Goal: Find specific page/section: Find specific page/section

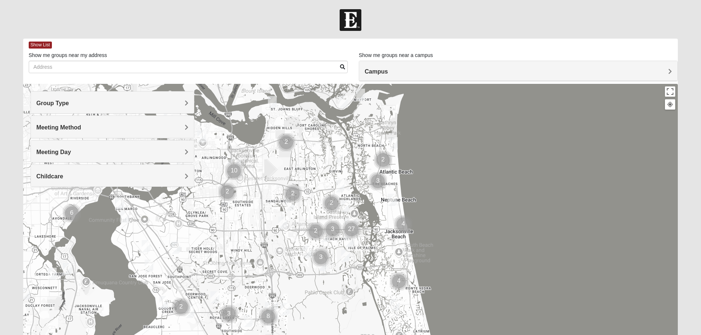
click at [378, 70] on span "Campus" at bounding box center [376, 71] width 23 height 6
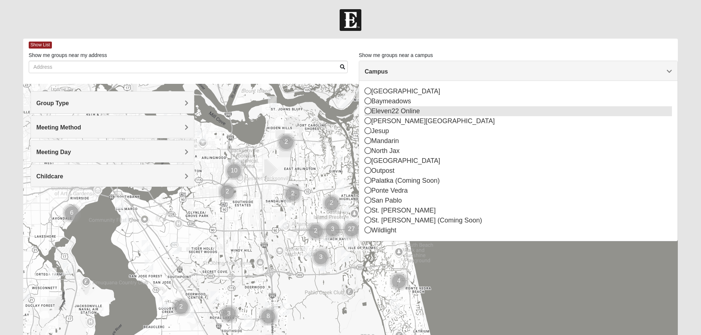
click at [369, 113] on icon at bounding box center [368, 110] width 7 height 7
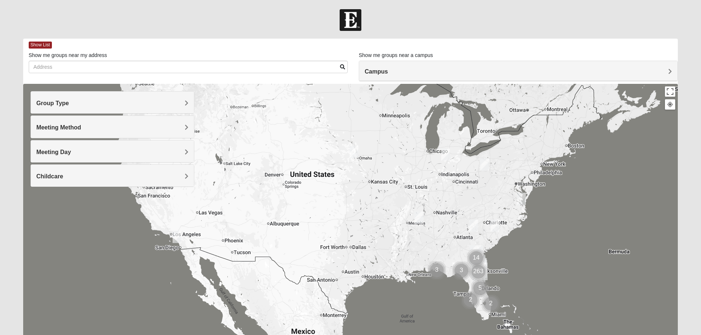
click at [136, 105] on h4 "Group Type" at bounding box center [112, 103] width 152 height 7
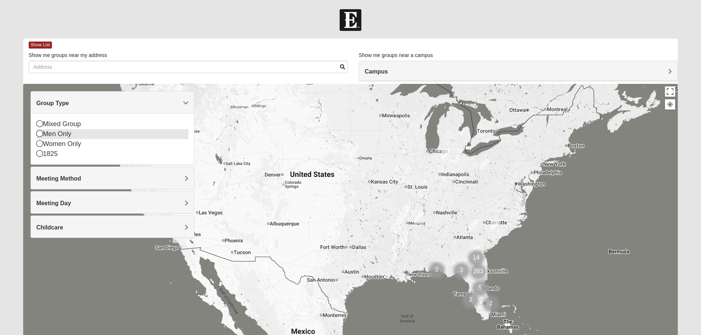
click at [39, 134] on icon at bounding box center [39, 133] width 7 height 7
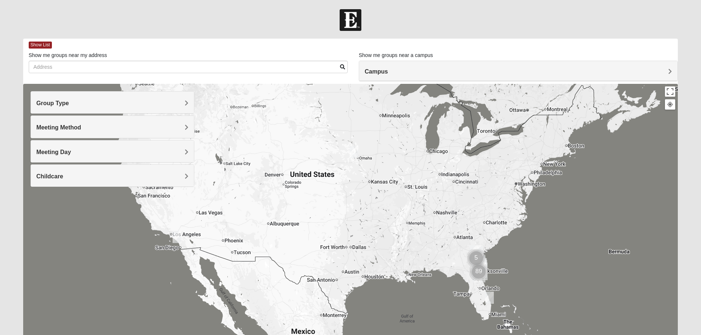
click at [65, 130] on span "Meeting Method" at bounding box center [58, 127] width 45 height 6
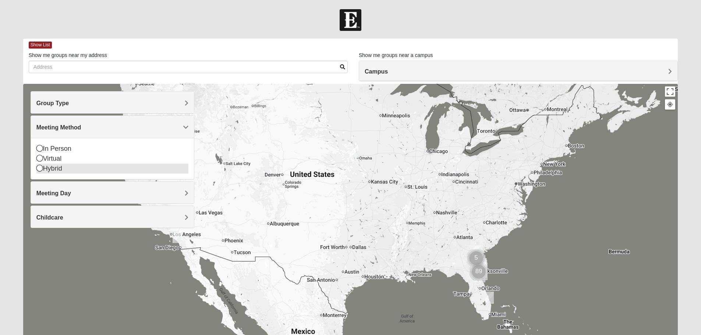
click at [39, 169] on icon at bounding box center [39, 168] width 7 height 7
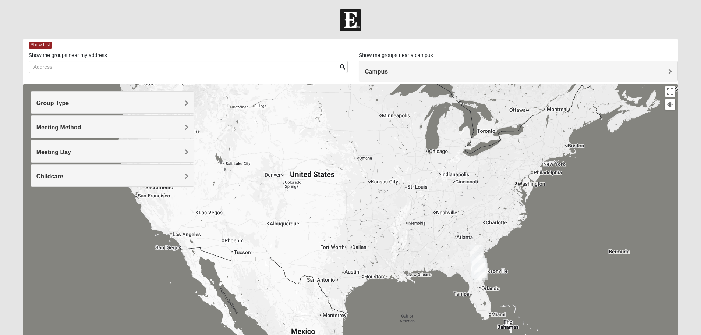
click at [95, 156] on div "Meeting Day" at bounding box center [112, 152] width 163 height 22
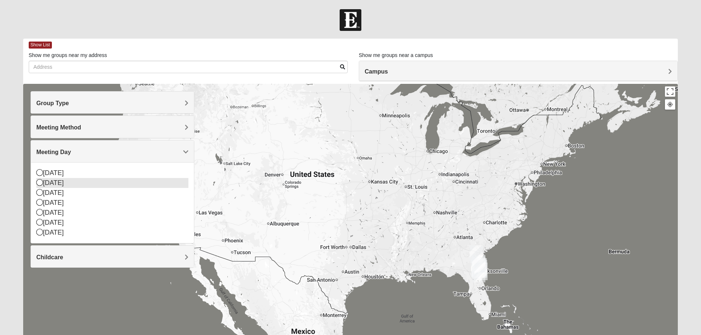
click at [39, 184] on icon at bounding box center [39, 182] width 7 height 7
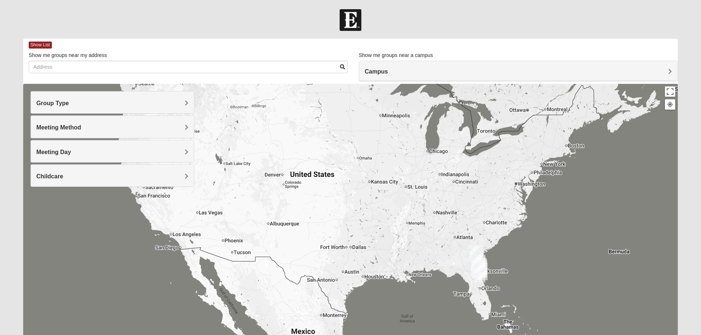
click at [67, 147] on div "Meeting Day" at bounding box center [112, 152] width 163 height 22
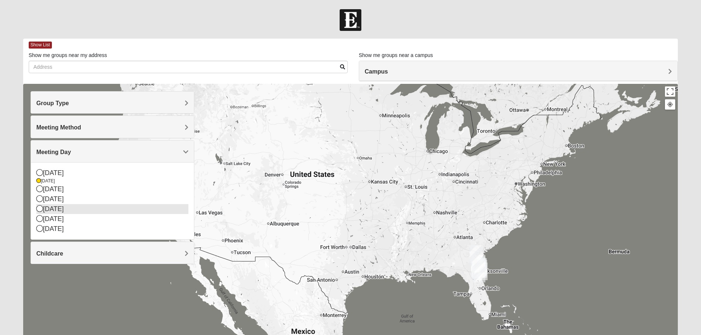
click at [39, 210] on icon at bounding box center [39, 208] width 7 height 7
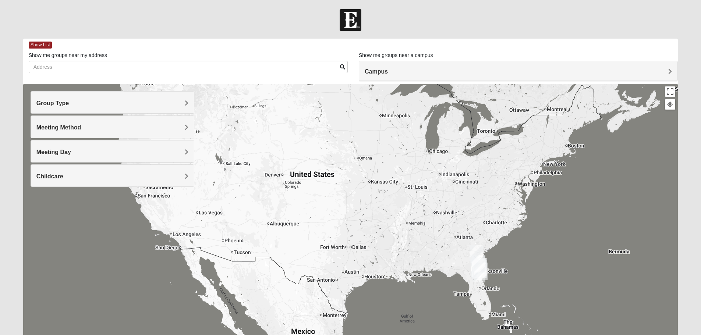
click at [88, 152] on h4 "Meeting Day" at bounding box center [112, 152] width 152 height 7
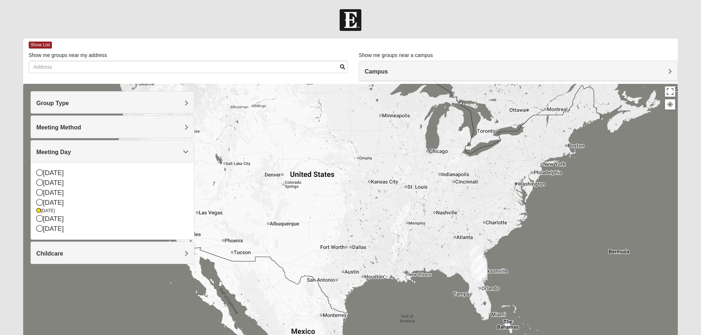
click at [63, 251] on h4 "Childcare" at bounding box center [112, 253] width 152 height 7
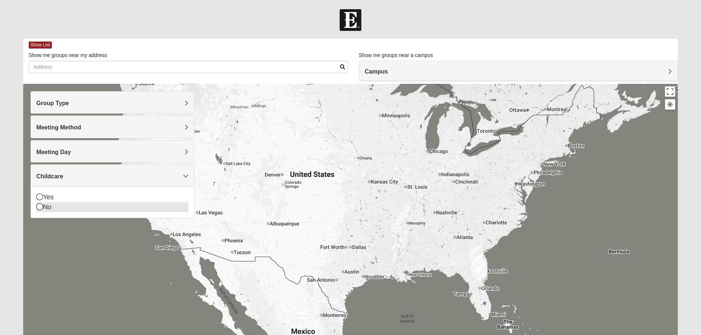
click at [42, 208] on icon at bounding box center [39, 206] width 7 height 7
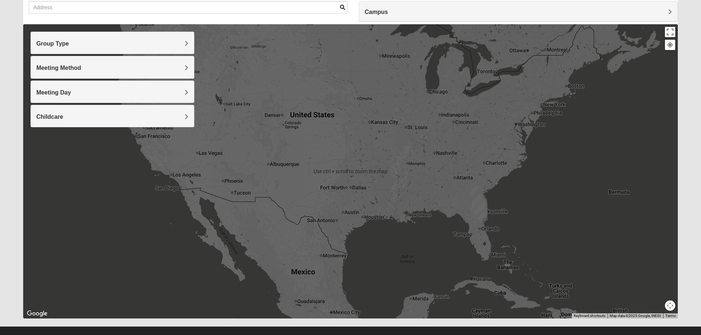
scroll to position [70, 0]
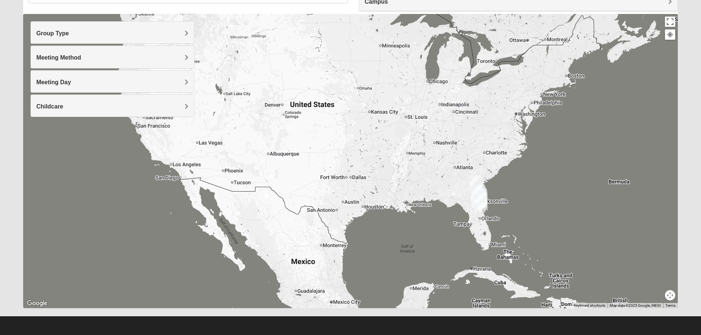
click at [481, 197] on img "Wildlight" at bounding box center [478, 194] width 19 height 24
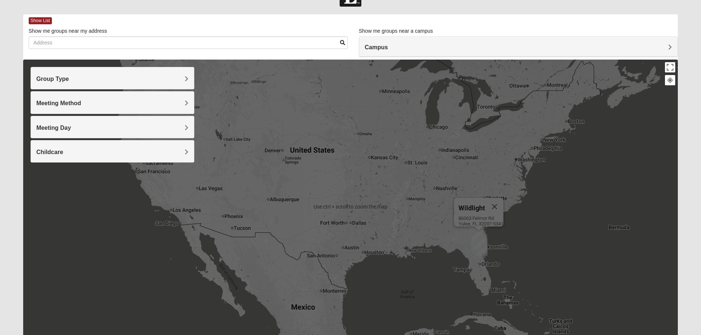
scroll to position [0, 0]
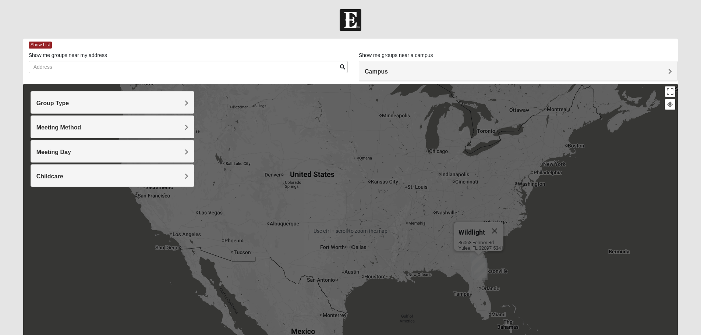
click at [158, 122] on div "Meeting Method" at bounding box center [112, 127] width 163 height 22
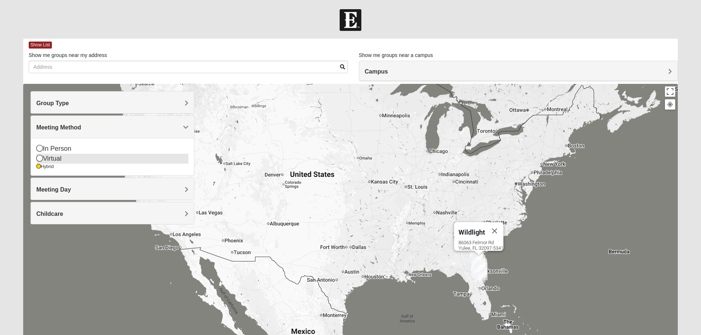
click at [40, 157] on icon at bounding box center [39, 158] width 7 height 7
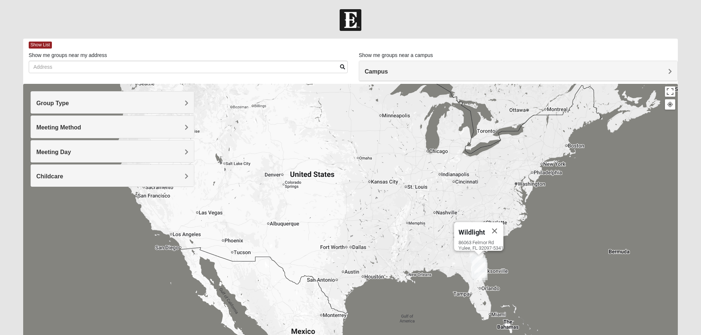
click at [97, 152] on h4 "Meeting Day" at bounding box center [112, 152] width 152 height 7
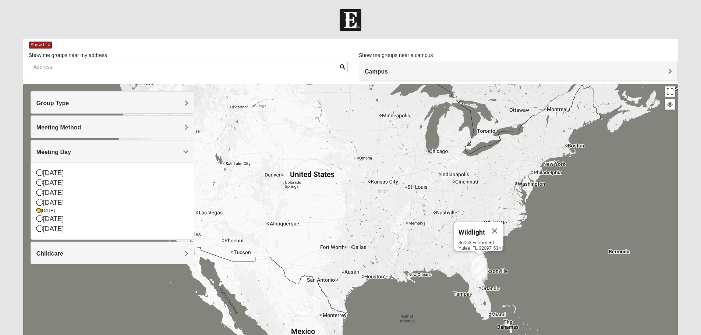
click at [85, 260] on div "Childcare" at bounding box center [112, 253] width 163 height 22
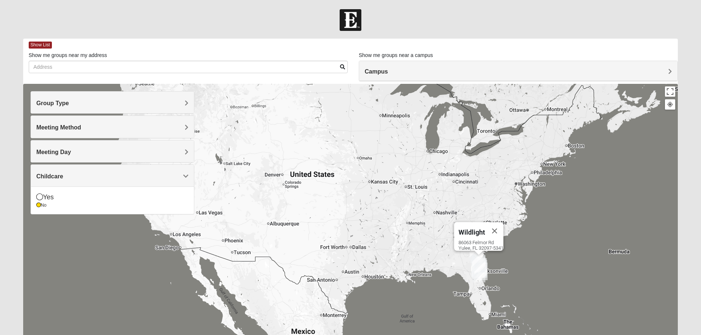
click at [85, 242] on div "Wildlight [STREET_ADDRESS]" at bounding box center [350, 231] width 655 height 294
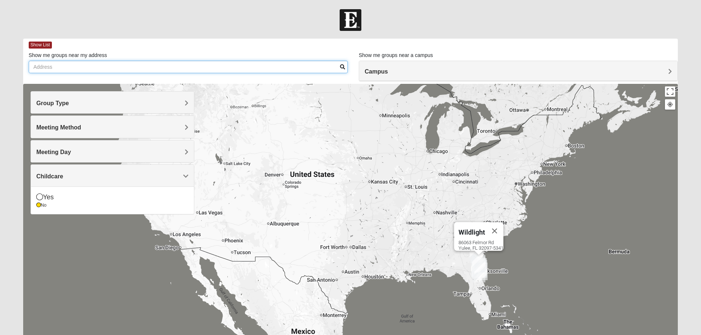
click at [272, 70] on input "Show me groups near my address" at bounding box center [188, 67] width 319 height 13
click at [339, 66] on input "[STREET_ADDRESS]" at bounding box center [188, 67] width 319 height 13
type input "[STREET_ADDRESS]"
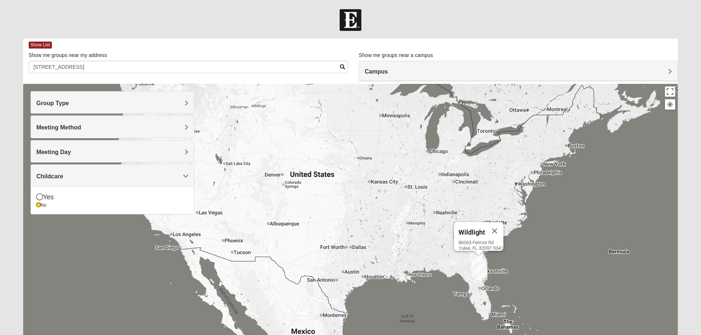
click at [341, 67] on span at bounding box center [342, 66] width 5 height 5
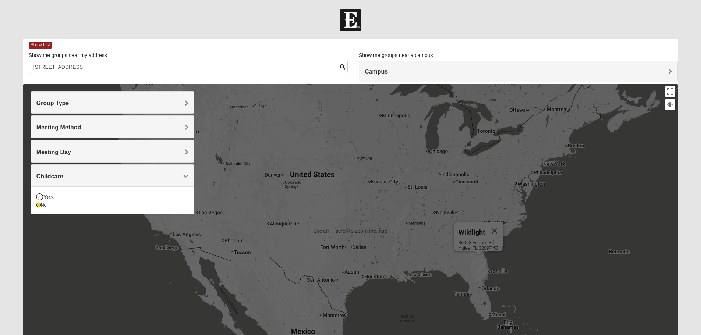
click at [545, 263] on div "Wildlight [STREET_ADDRESS]" at bounding box center [350, 231] width 655 height 294
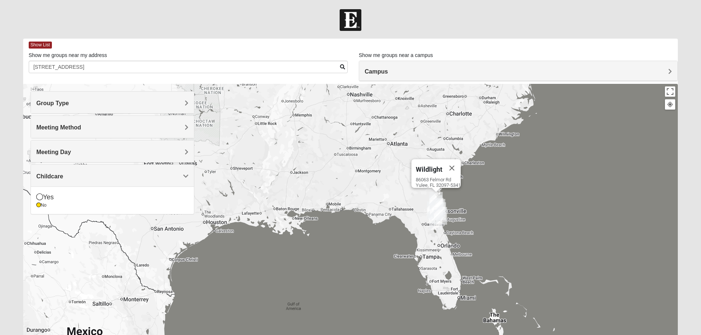
drag, startPoint x: 511, startPoint y: 279, endPoint x: 530, endPoint y: 203, distance: 78.7
click at [538, 199] on div "Wildlight [STREET_ADDRESS]" at bounding box center [350, 231] width 655 height 294
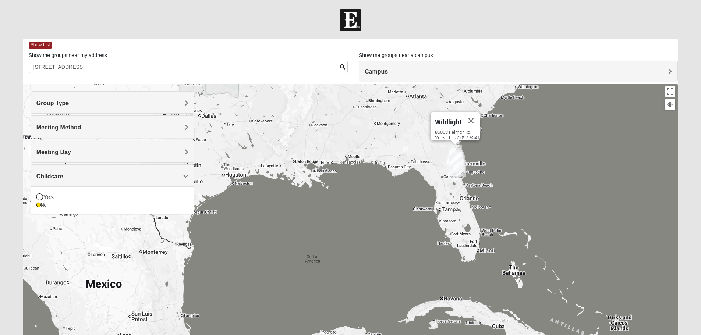
click at [470, 161] on div "Wildlight [STREET_ADDRESS]" at bounding box center [350, 231] width 655 height 294
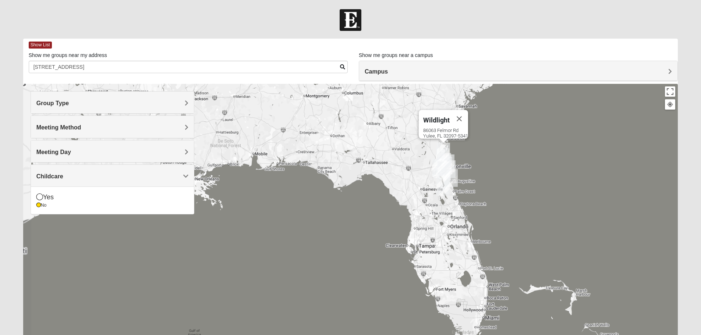
click at [470, 171] on div "Wildlight [STREET_ADDRESS]" at bounding box center [350, 231] width 655 height 294
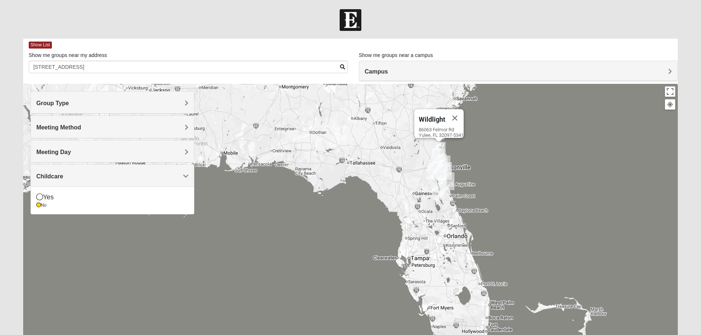
click at [470, 171] on div "Wildlight [STREET_ADDRESS]" at bounding box center [350, 231] width 655 height 294
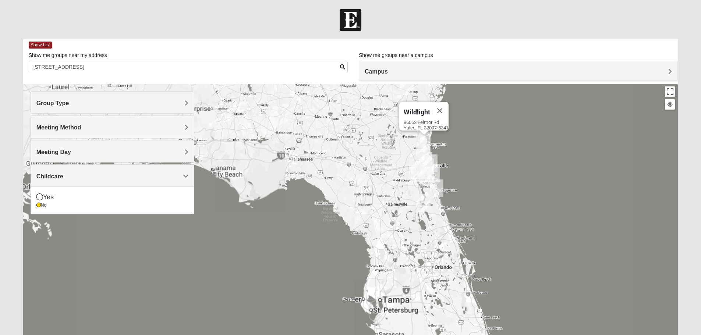
click at [467, 178] on div "Wildlight [STREET_ADDRESS]" at bounding box center [350, 231] width 655 height 294
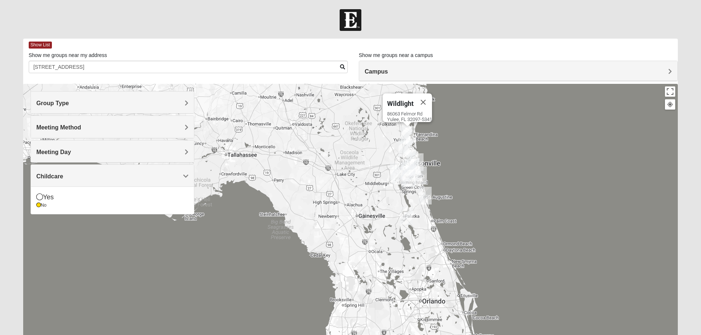
click at [467, 178] on div "Wildlight [STREET_ADDRESS]" at bounding box center [350, 231] width 655 height 294
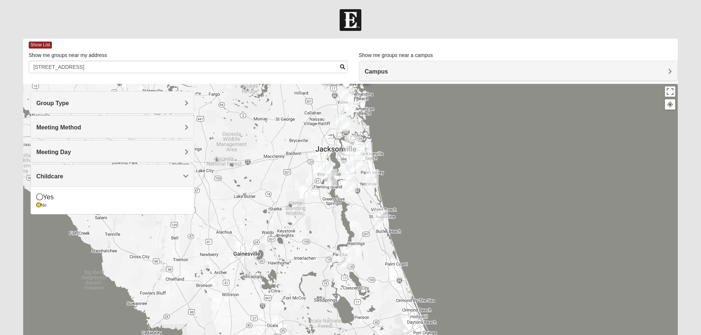
click at [455, 177] on div "Wildlight [STREET_ADDRESS]" at bounding box center [350, 231] width 655 height 294
click at [454, 177] on div "Wildlight [STREET_ADDRESS]" at bounding box center [350, 231] width 655 height 294
click at [398, 175] on div "Wildlight [STREET_ADDRESS]" at bounding box center [350, 231] width 655 height 294
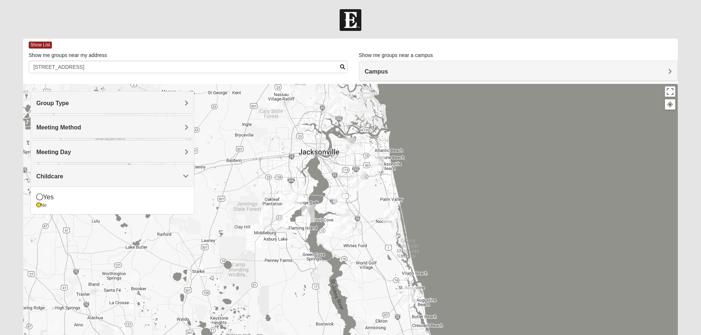
drag, startPoint x: 381, startPoint y: 160, endPoint x: 403, endPoint y: 206, distance: 51.0
click at [428, 193] on div "Wildlight [STREET_ADDRESS]" at bounding box center [350, 231] width 655 height 294
click at [392, 215] on img "Ponte Vedra" at bounding box center [390, 216] width 19 height 24
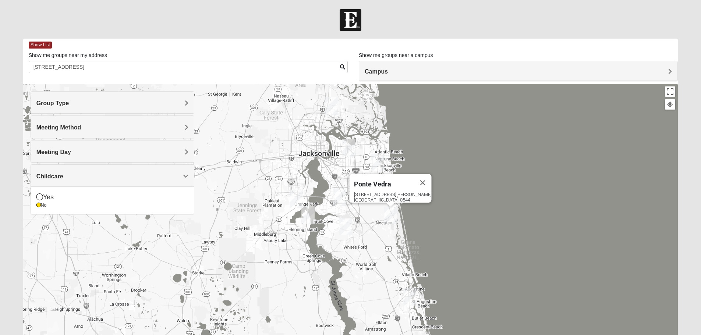
click at [343, 224] on img "St. Johns" at bounding box center [345, 227] width 19 height 24
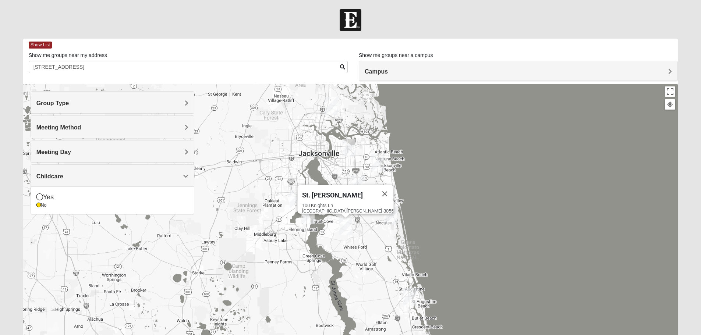
click at [309, 215] on img "Fleming Island" at bounding box center [307, 215] width 19 height 24
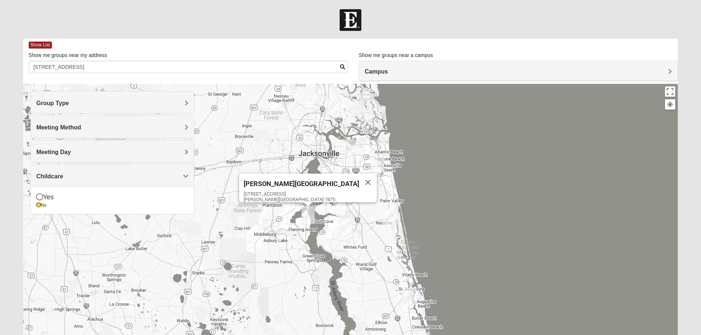
click at [294, 207] on img "Orange Park" at bounding box center [296, 199] width 19 height 24
click at [339, 199] on img "Mandarin" at bounding box center [339, 198] width 19 height 24
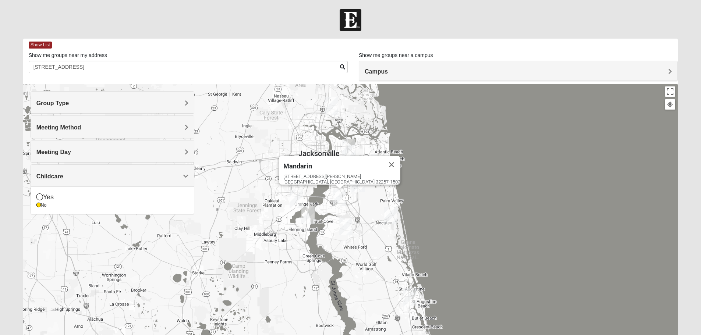
click at [362, 187] on img "Baymeadows" at bounding box center [357, 184] width 19 height 24
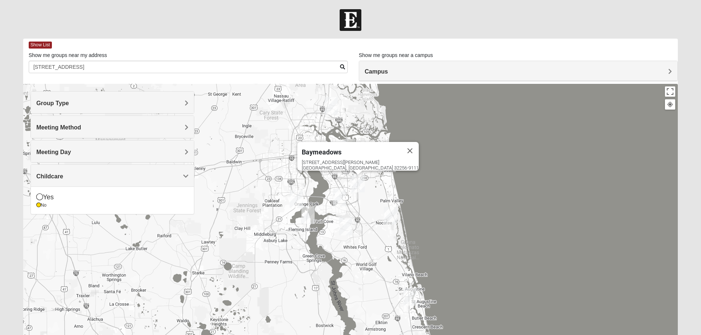
click at [340, 197] on img "Mandarin" at bounding box center [339, 198] width 19 height 24
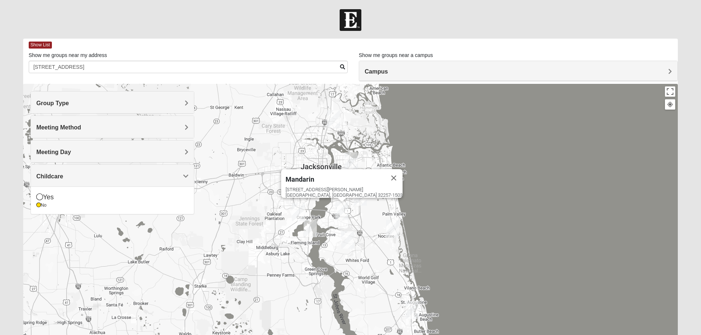
drag, startPoint x: 382, startPoint y: 193, endPoint x: 385, endPoint y: 199, distance: 6.9
click at [385, 207] on div "Mandarin [STREET_ADDRESS][PERSON_NAME]" at bounding box center [350, 231] width 655 height 294
click at [383, 185] on img "San Pablo" at bounding box center [380, 176] width 19 height 24
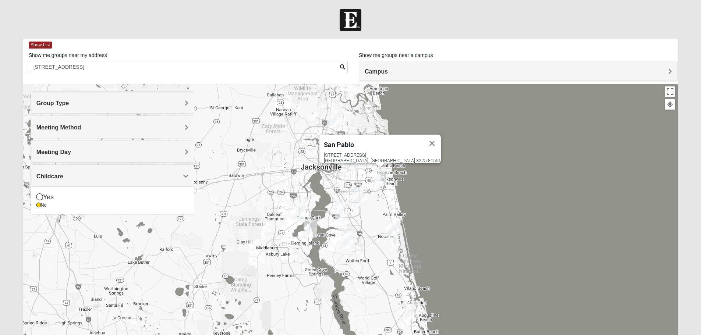
click at [351, 169] on img "Arlington" at bounding box center [350, 162] width 19 height 24
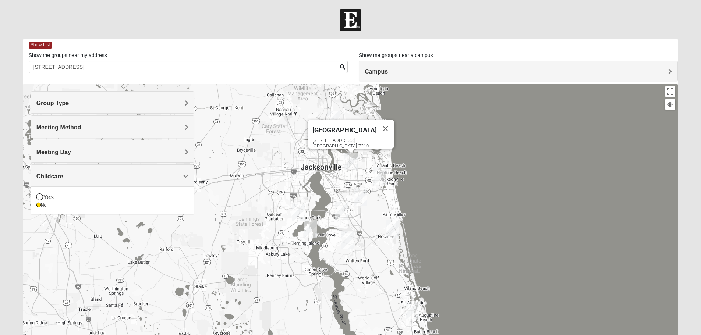
click at [331, 112] on img "North Jax" at bounding box center [333, 120] width 19 height 24
